Goal: Check status: Check status

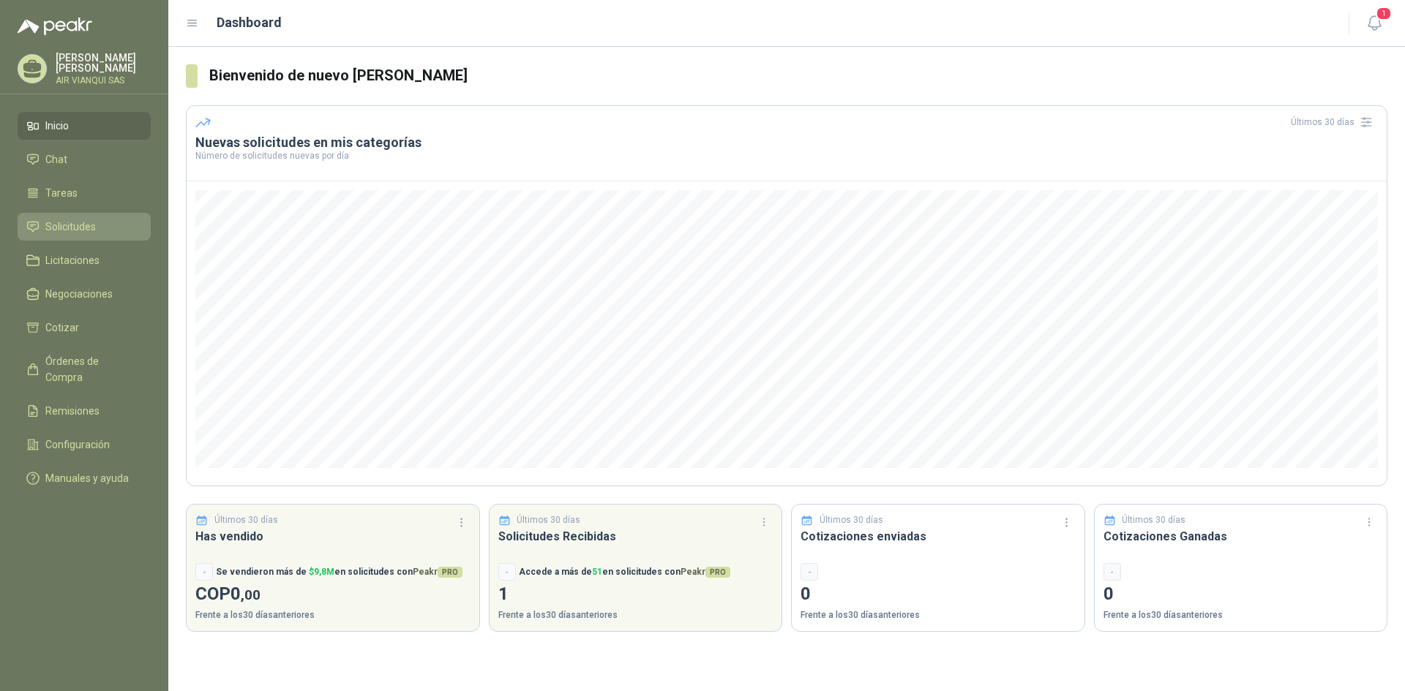
click at [67, 225] on span "Solicitudes" at bounding box center [70, 227] width 50 height 16
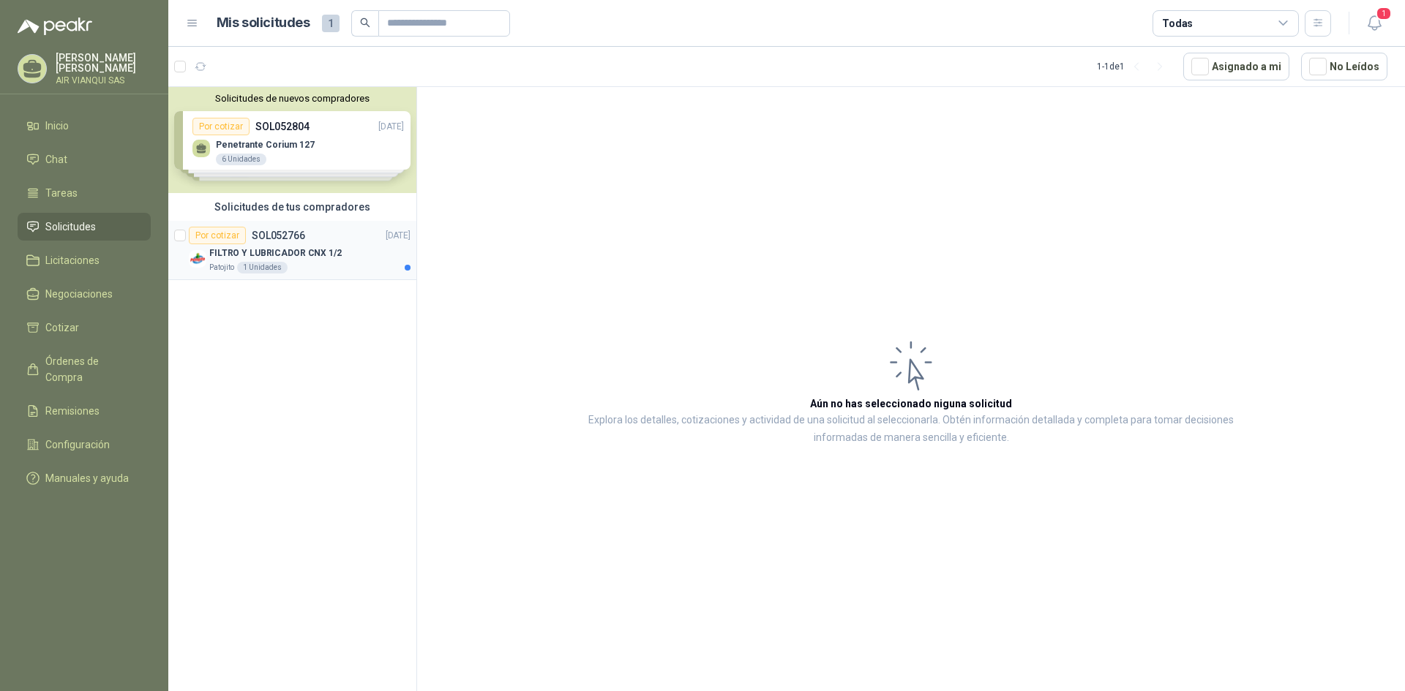
click at [291, 241] on p "SOL052766" at bounding box center [278, 235] width 53 height 10
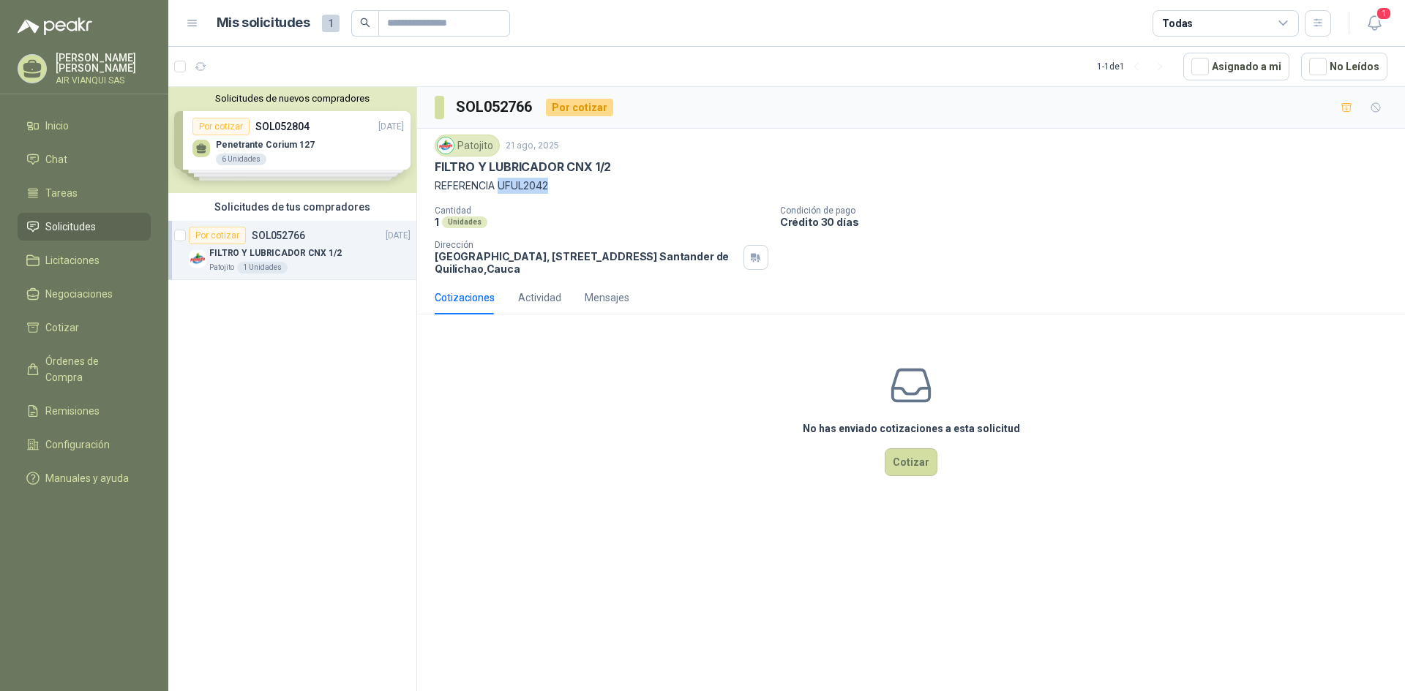
drag, startPoint x: 500, startPoint y: 188, endPoint x: 560, endPoint y: 190, distance: 60.7
click at [560, 190] on p "REFERENCIA UFUL2042" at bounding box center [911, 186] width 953 height 16
copy p "UFUL2042"
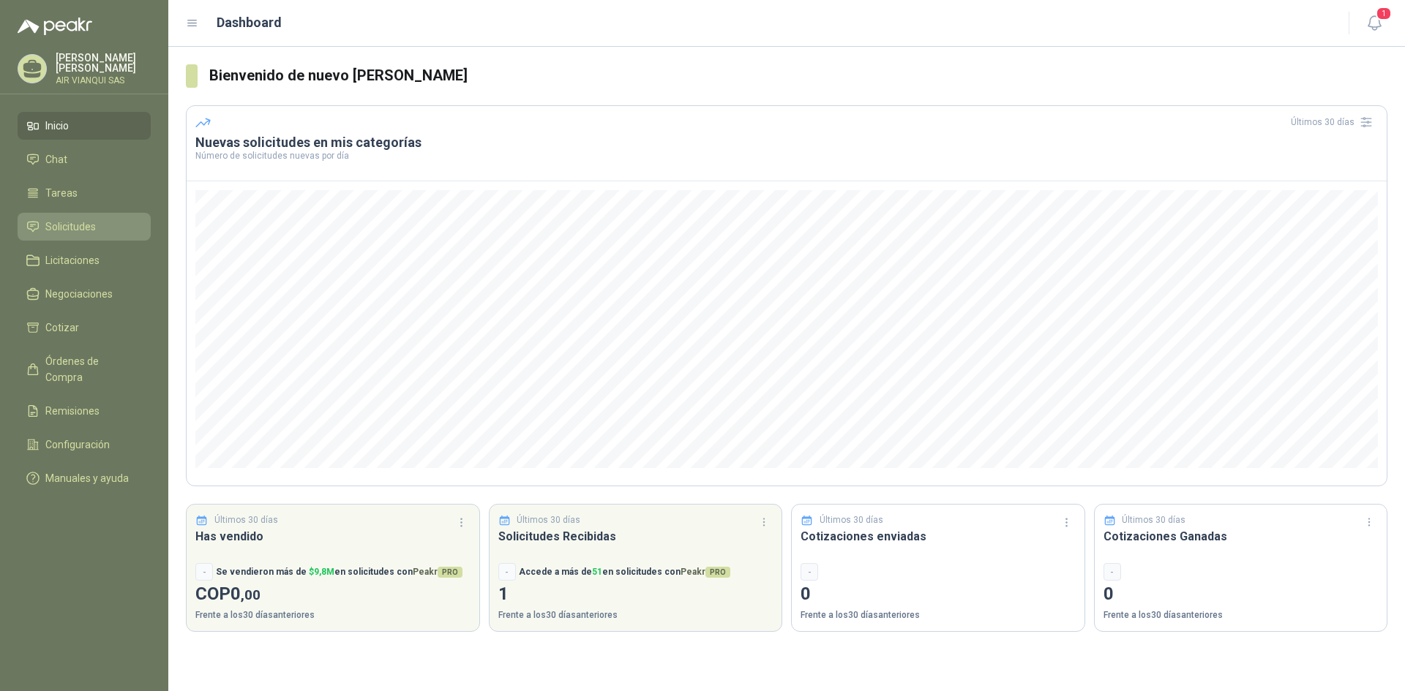
click at [83, 232] on span "Solicitudes" at bounding box center [70, 227] width 50 height 16
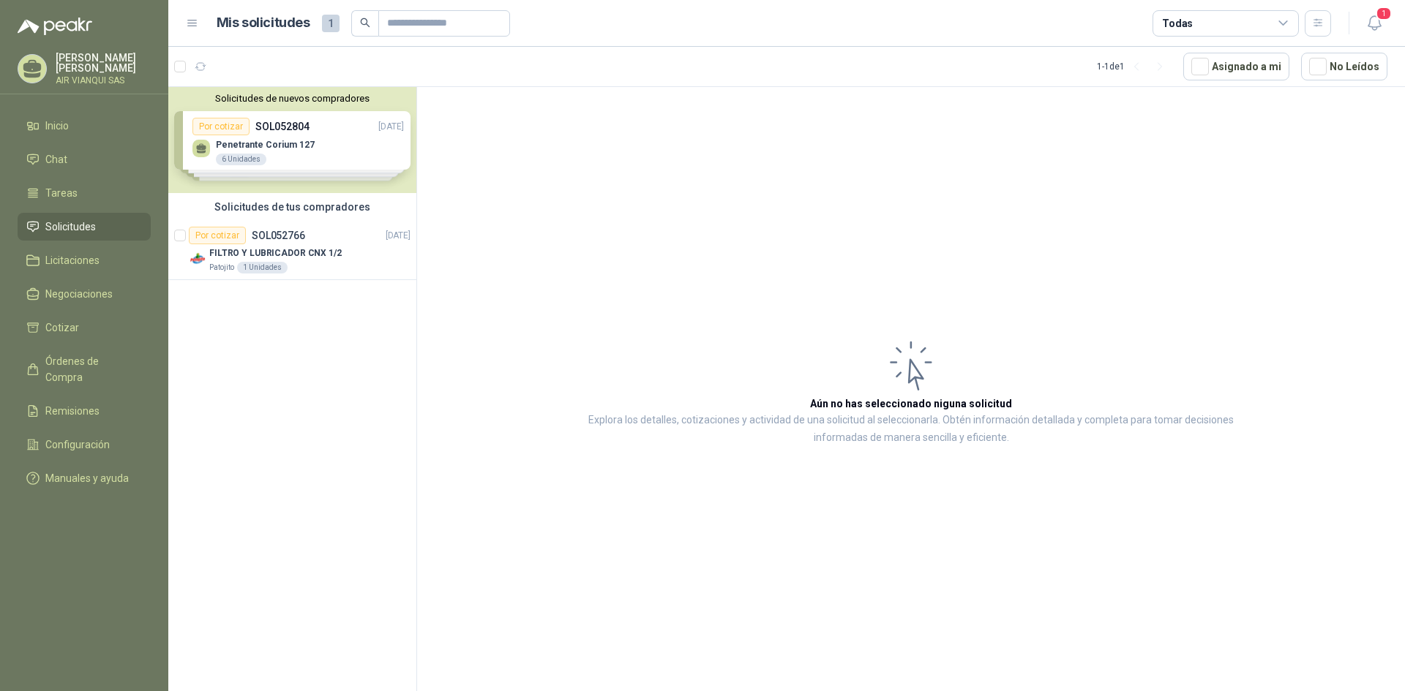
click at [277, 143] on div "Solicitudes de nuevos compradores Por cotizar SOL052804 21/08/25 Penetrante Cor…" at bounding box center [292, 140] width 248 height 106
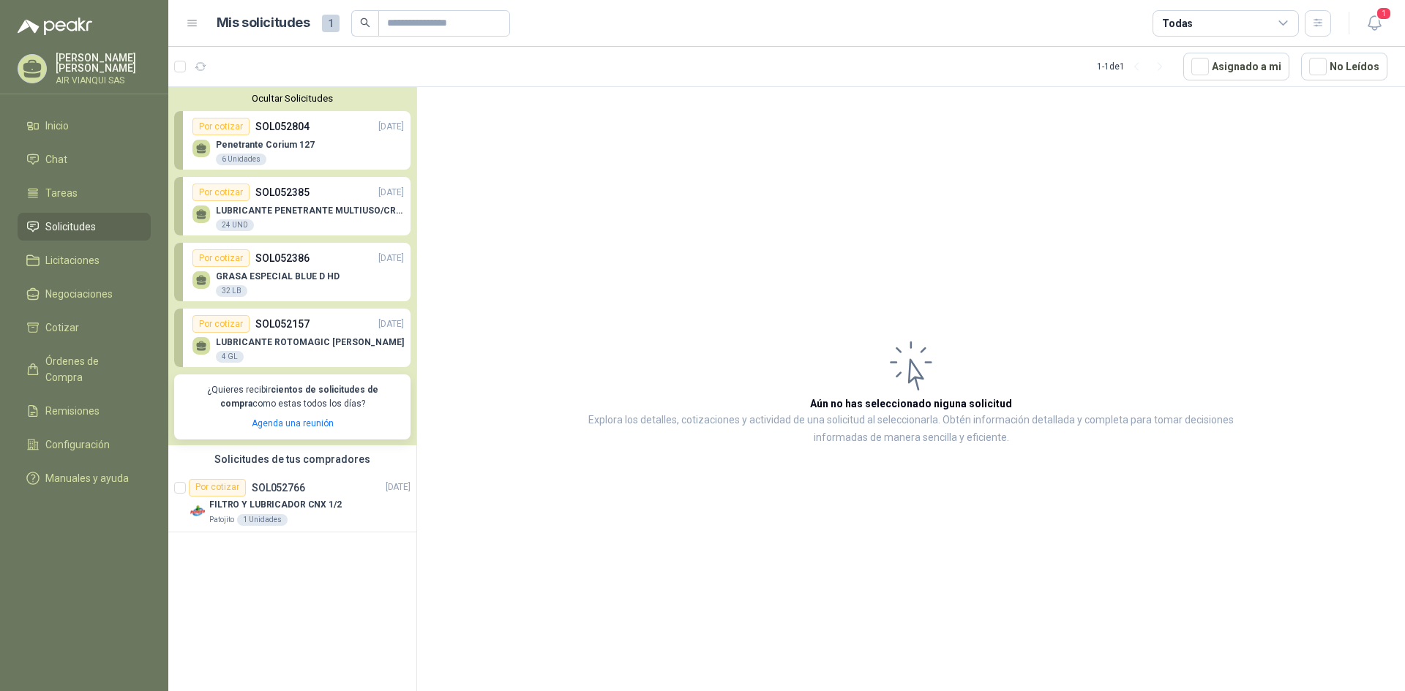
click at [652, 295] on article "Aún no has seleccionado niguna solicitud Explora los detalles, cotizaciones y a…" at bounding box center [911, 391] width 988 height 609
